Goal: Task Accomplishment & Management: Use online tool/utility

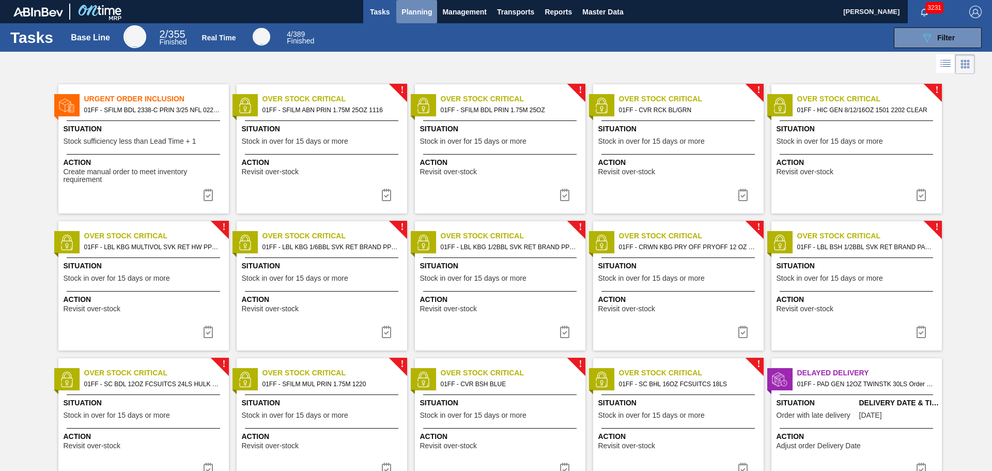
click at [416, 10] on span "Planning" at bounding box center [417, 12] width 30 height 12
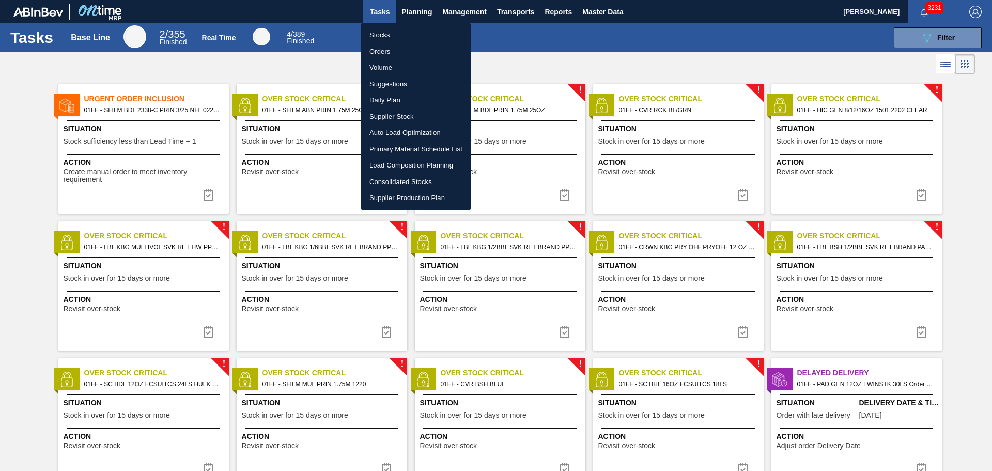
click at [392, 86] on li "Suggestions" at bounding box center [416, 84] width 110 height 17
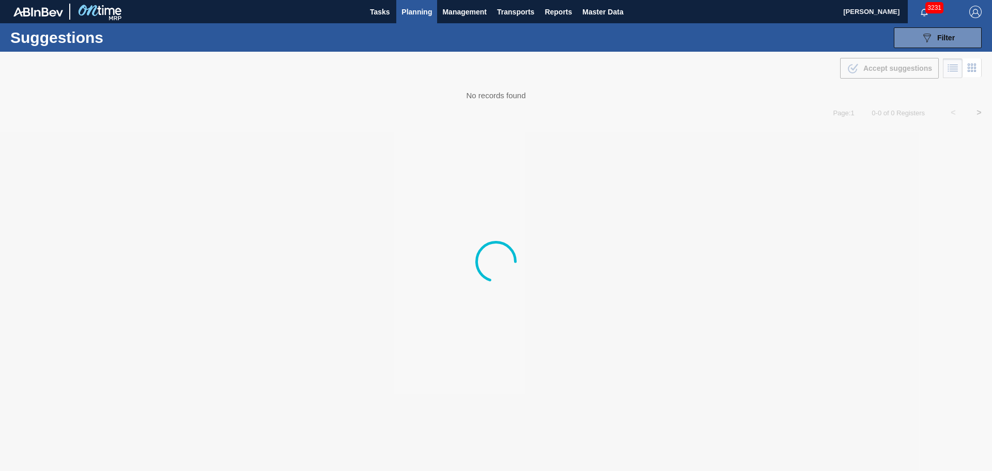
type from "08/04/2025"
type to "09/30/2025"
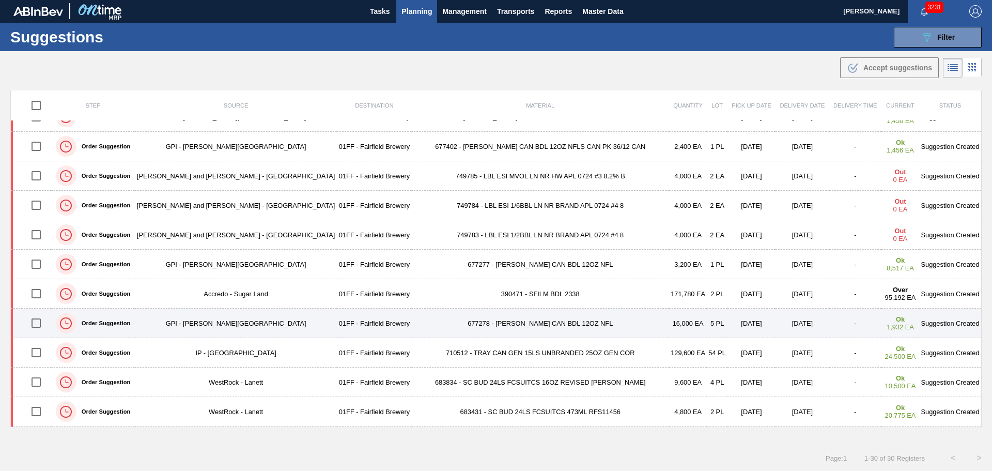
scroll to position [155, 0]
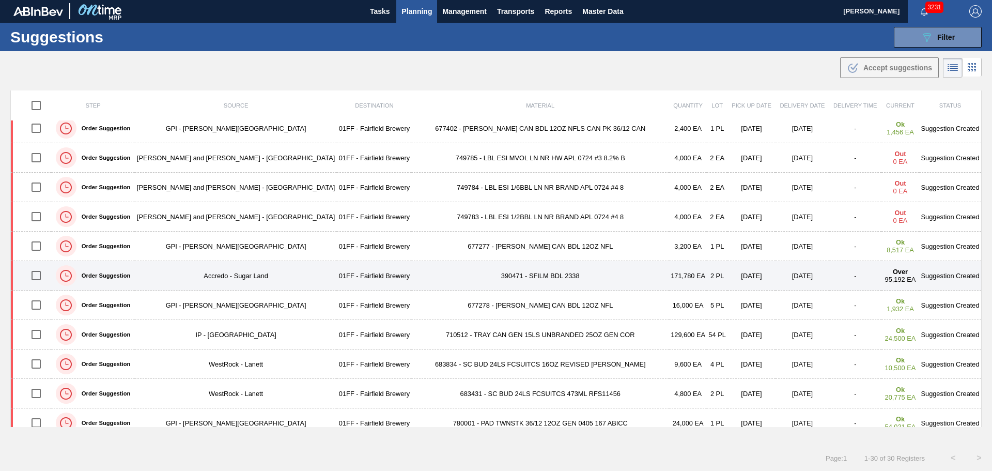
click at [512, 276] on td "390471 - SFILM BDL 2338" at bounding box center [540, 275] width 258 height 29
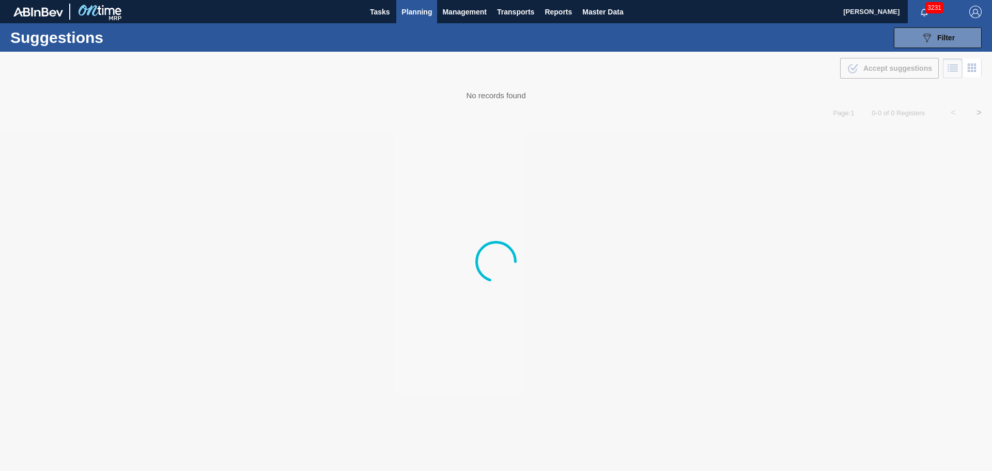
type from "08/04/2025"
type to "09/30/2025"
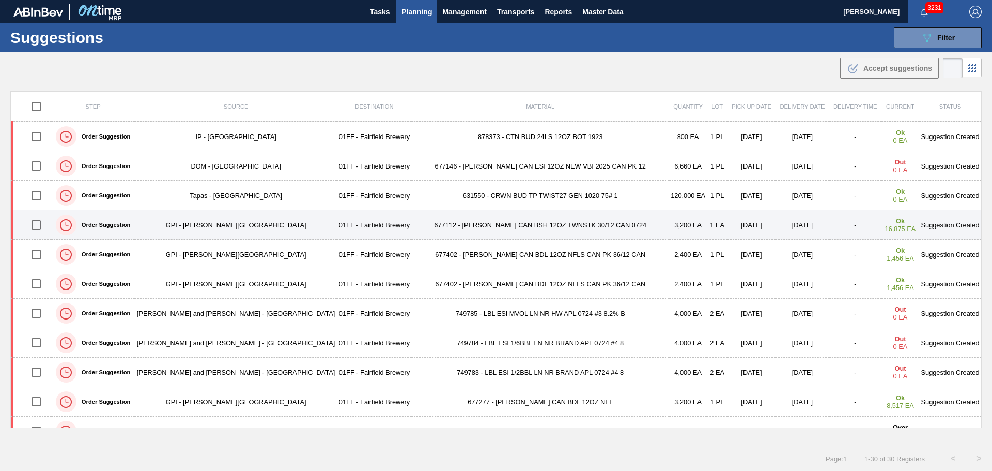
click at [527, 225] on td "677112 - CARR CAN BSH 12OZ TWNSTK 30/12 CAN 0724" at bounding box center [540, 224] width 258 height 29
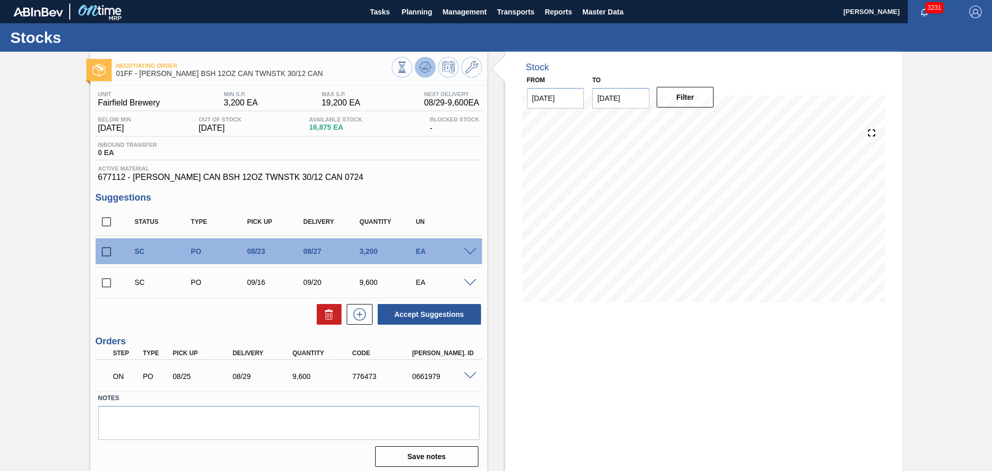
click at [408, 66] on icon at bounding box center [401, 66] width 11 height 11
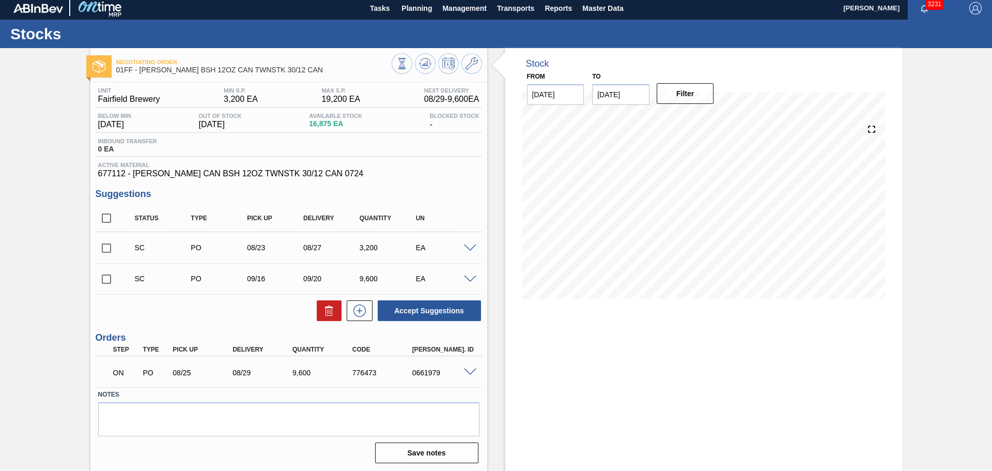
scroll to position [5, 0]
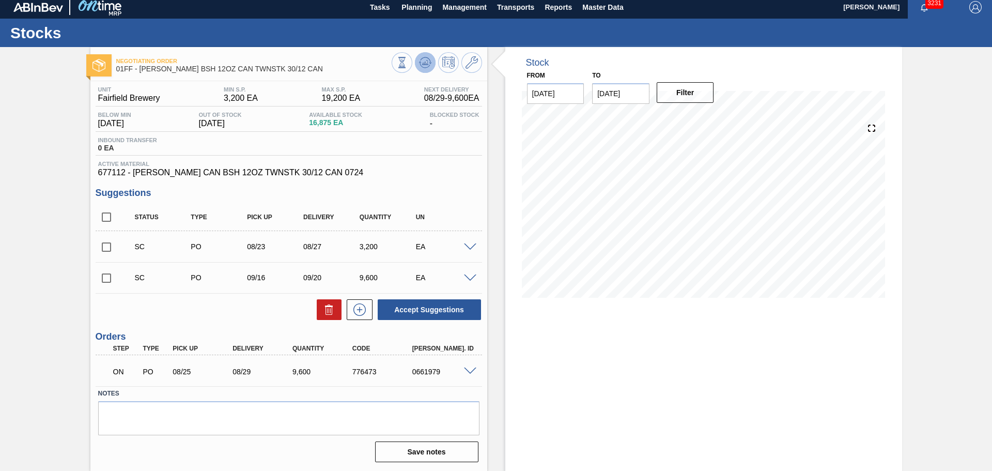
click at [408, 65] on icon at bounding box center [401, 62] width 11 height 11
click at [105, 245] on input "checkbox" at bounding box center [107, 247] width 22 height 22
click at [0, 0] on icon at bounding box center [0, 0] width 0 height 0
checkbox input "false"
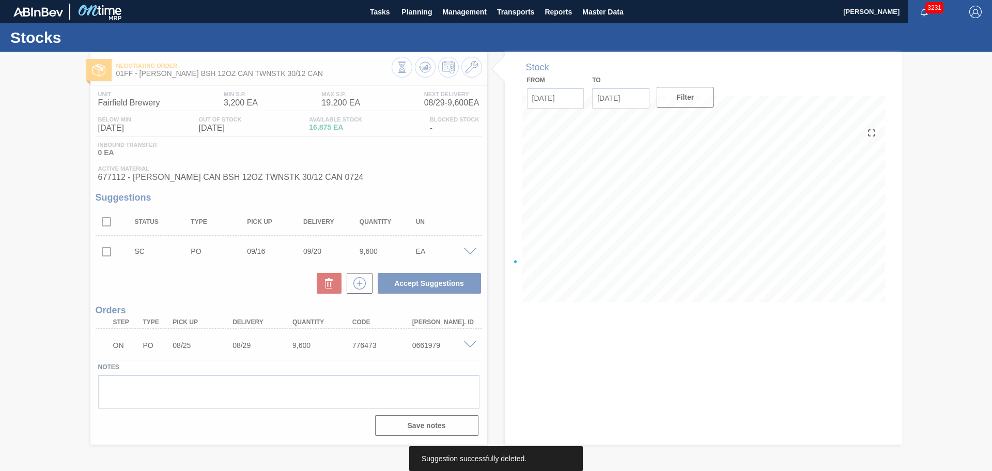
scroll to position [0, 0]
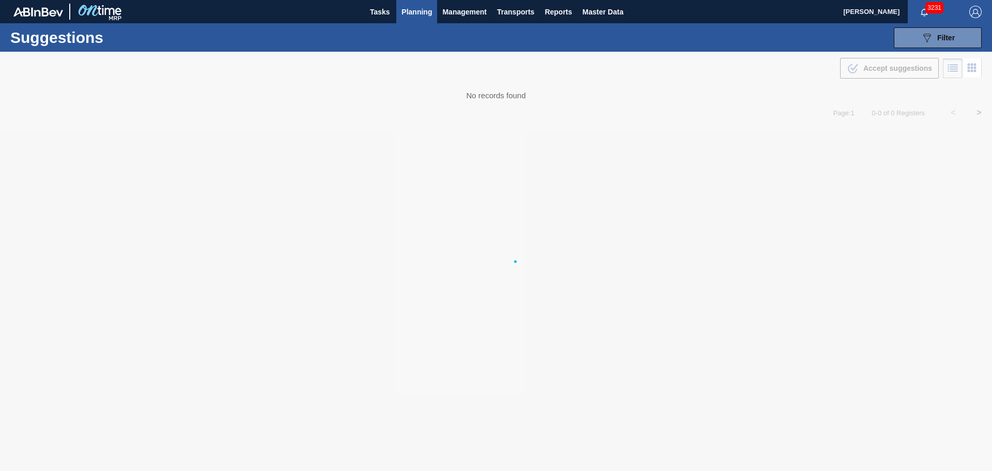
type from "08/04/2025"
type to "09/30/2025"
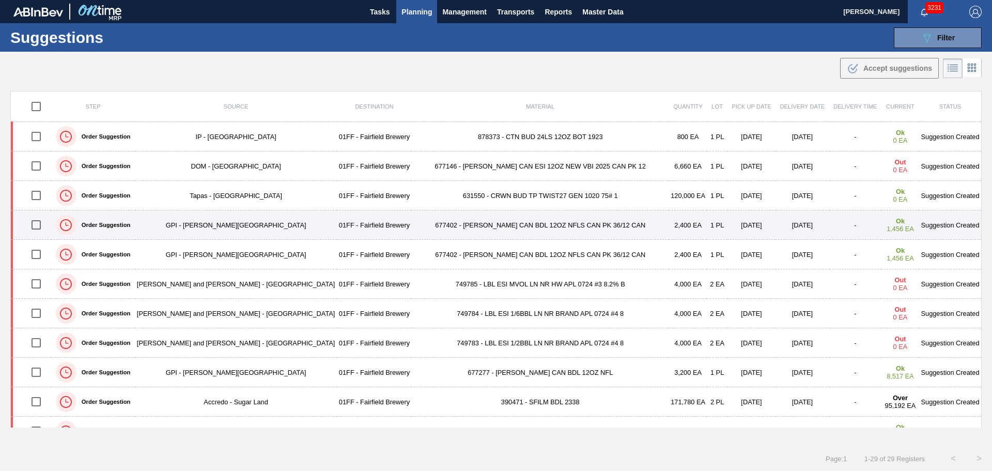
click at [469, 230] on td "677402 - CARR CAN BDL 12OZ NFLS CAN PK 36/12 CAN" at bounding box center [540, 224] width 258 height 29
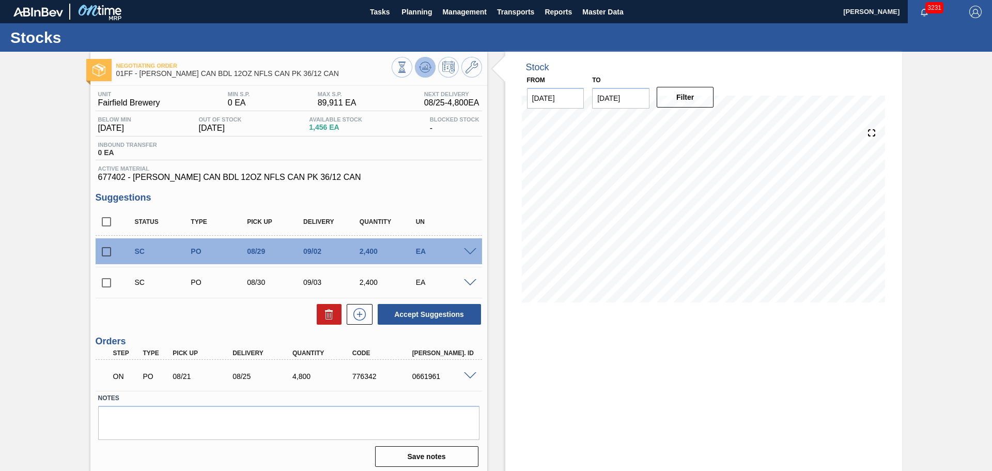
click at [408, 69] on icon at bounding box center [401, 66] width 11 height 11
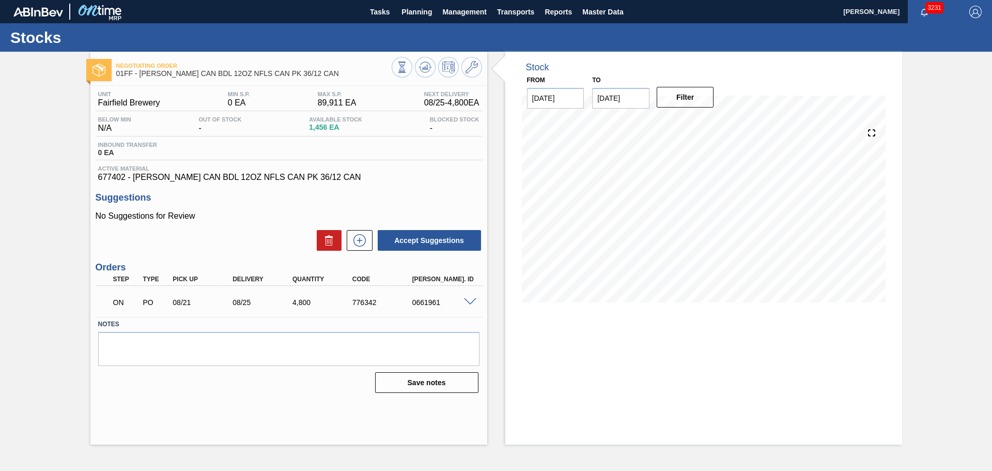
click at [622, 100] on input "09/03/2025" at bounding box center [620, 98] width 57 height 21
click at [705, 185] on div "20" at bounding box center [705, 189] width 14 height 14
type input "[DATE]"
click at [687, 103] on button "Filter" at bounding box center [685, 97] width 57 height 21
click at [379, 12] on span "Tasks" at bounding box center [379, 12] width 23 height 12
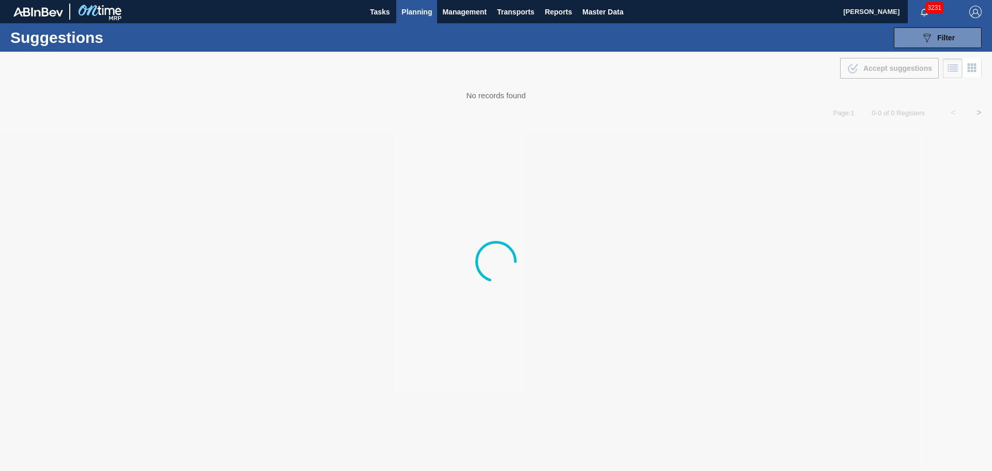
type from "[DATE]"
type to "[DATE]"
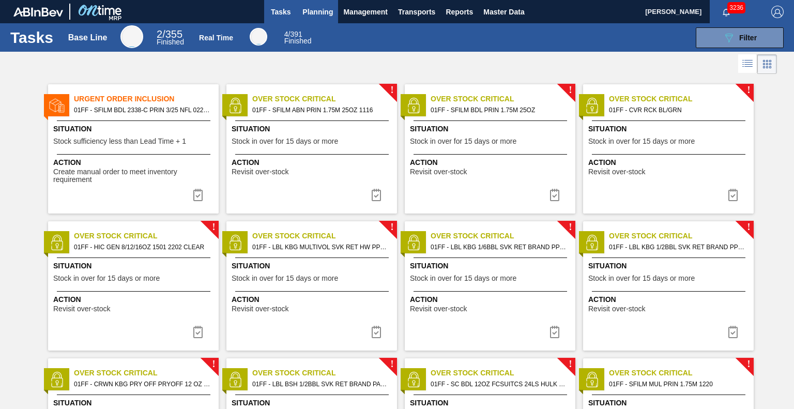
click at [322, 14] on span "Planning" at bounding box center [317, 12] width 30 height 12
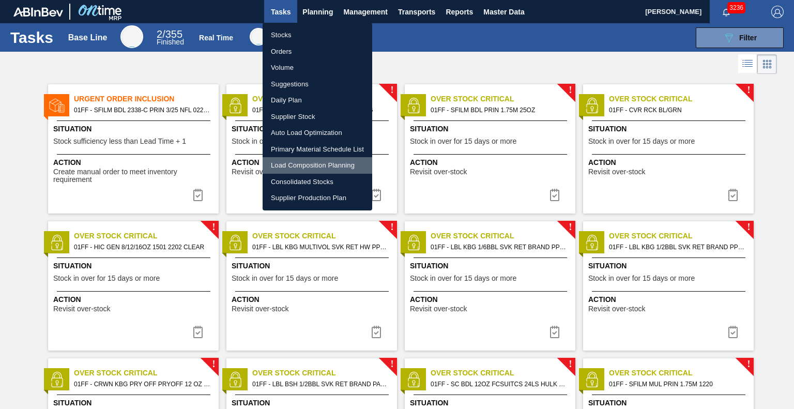
click at [301, 163] on li "Load Composition Planning" at bounding box center [318, 165] width 110 height 17
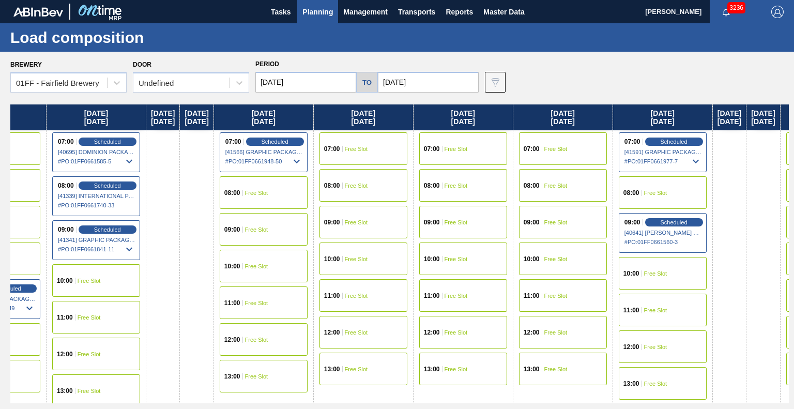
drag, startPoint x: 644, startPoint y: 126, endPoint x: 261, endPoint y: 136, distance: 383.1
click at [261, 136] on div "[DATE] 11:00 Free Slot 12:00 Free Slot 13:00 Free Slot [DATE] 07:00 Scheduled […" at bounding box center [399, 253] width 778 height 299
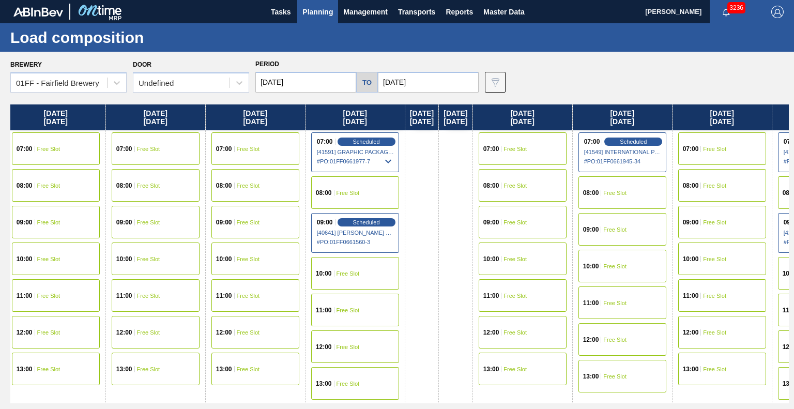
scroll to position [0, 688]
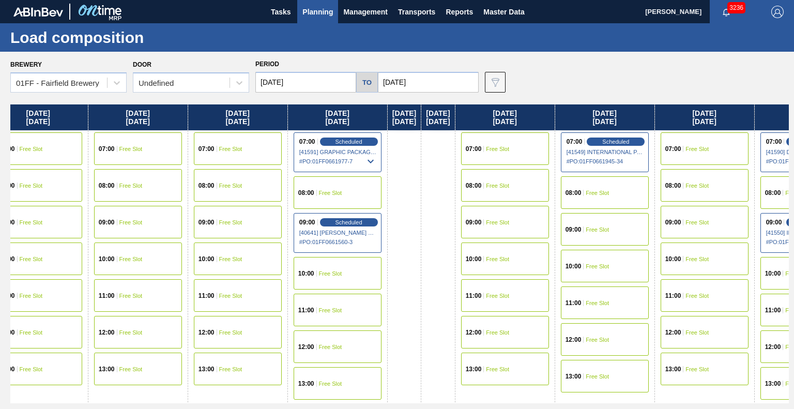
drag, startPoint x: 531, startPoint y: 128, endPoint x: 201, endPoint y: 118, distance: 330.4
click at [201, 118] on div "Monday 08/18/2025 11:00 Free Slot 12:00 Free Slot 13:00 Free Slot Tuesday 08/19…" at bounding box center [399, 253] width 778 height 299
